Goal: Navigation & Orientation: Go to known website

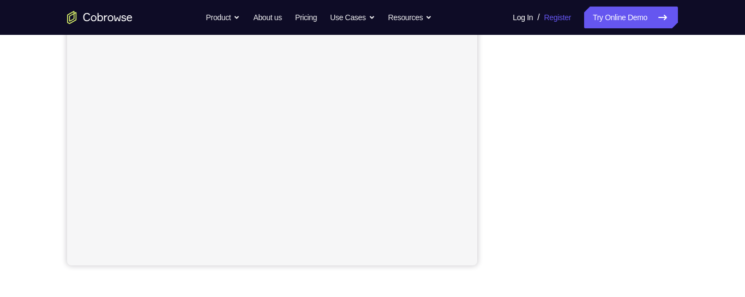
scroll to position [243, 0]
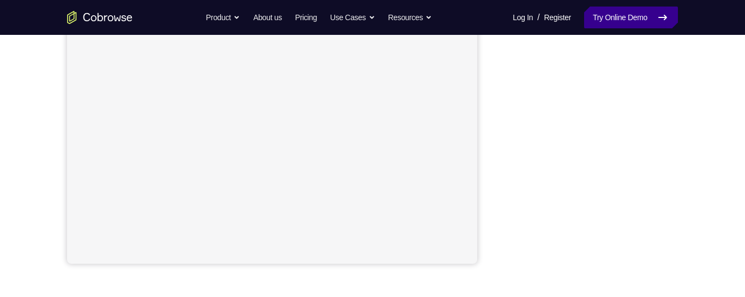
click at [644, 19] on link "Try Online Demo" at bounding box center [631, 18] width 94 height 22
